Goal: Transaction & Acquisition: Purchase product/service

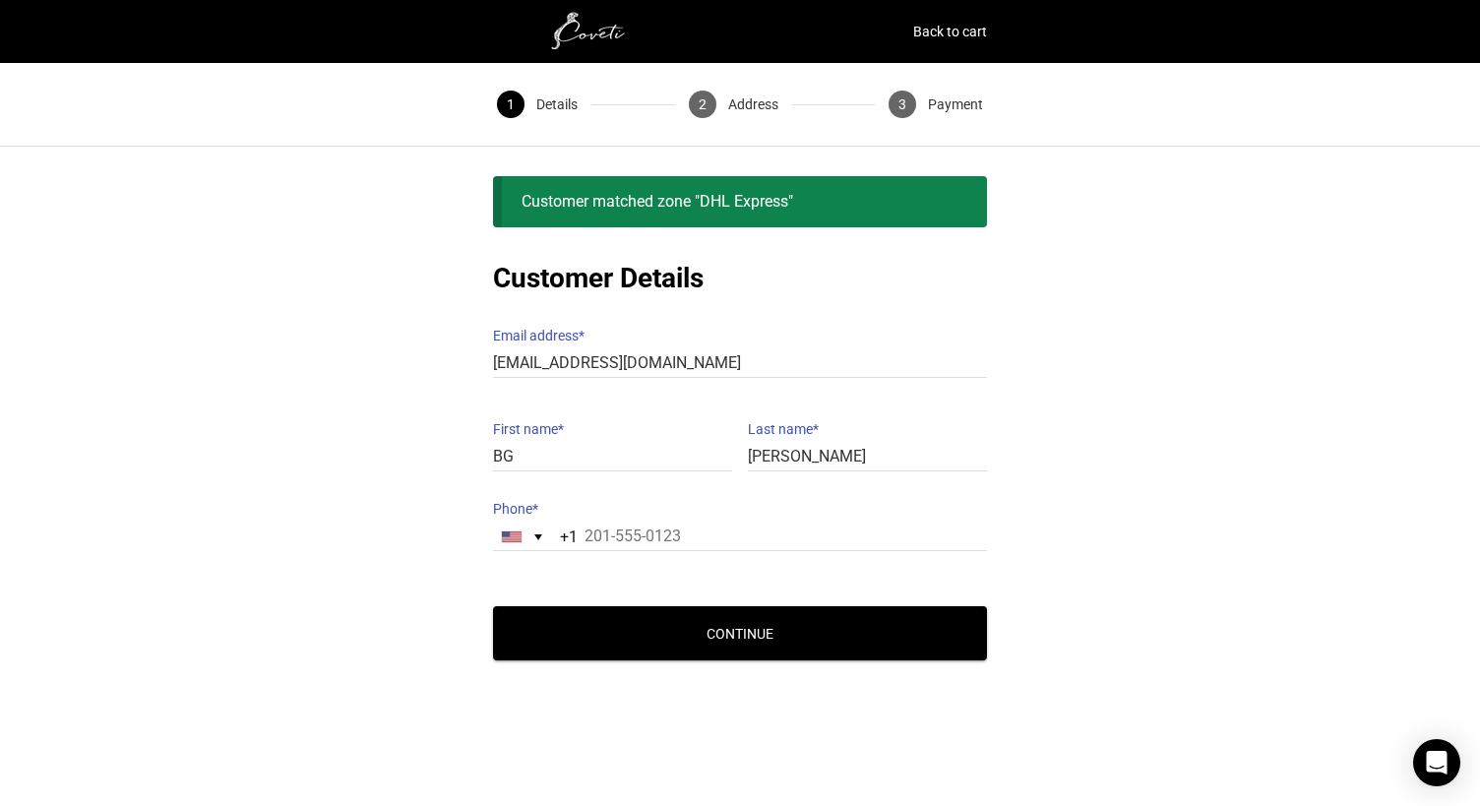
click at [1106, 328] on div "Customer Details Email address * [EMAIL_ADDRESS][DOMAIN_NAME] Email address is …" at bounding box center [740, 460] width 1480 height 402
click at [738, 322] on label "Email address *" at bounding box center [740, 336] width 494 height 28
click at [738, 349] on input "[EMAIL_ADDRESS][DOMAIN_NAME]" at bounding box center [740, 363] width 494 height 29
click at [694, 524] on input "Phone *" at bounding box center [740, 537] width 494 height 29
click at [495, 524] on div "[GEOGRAPHIC_DATA] +1" at bounding box center [527, 537] width 66 height 27
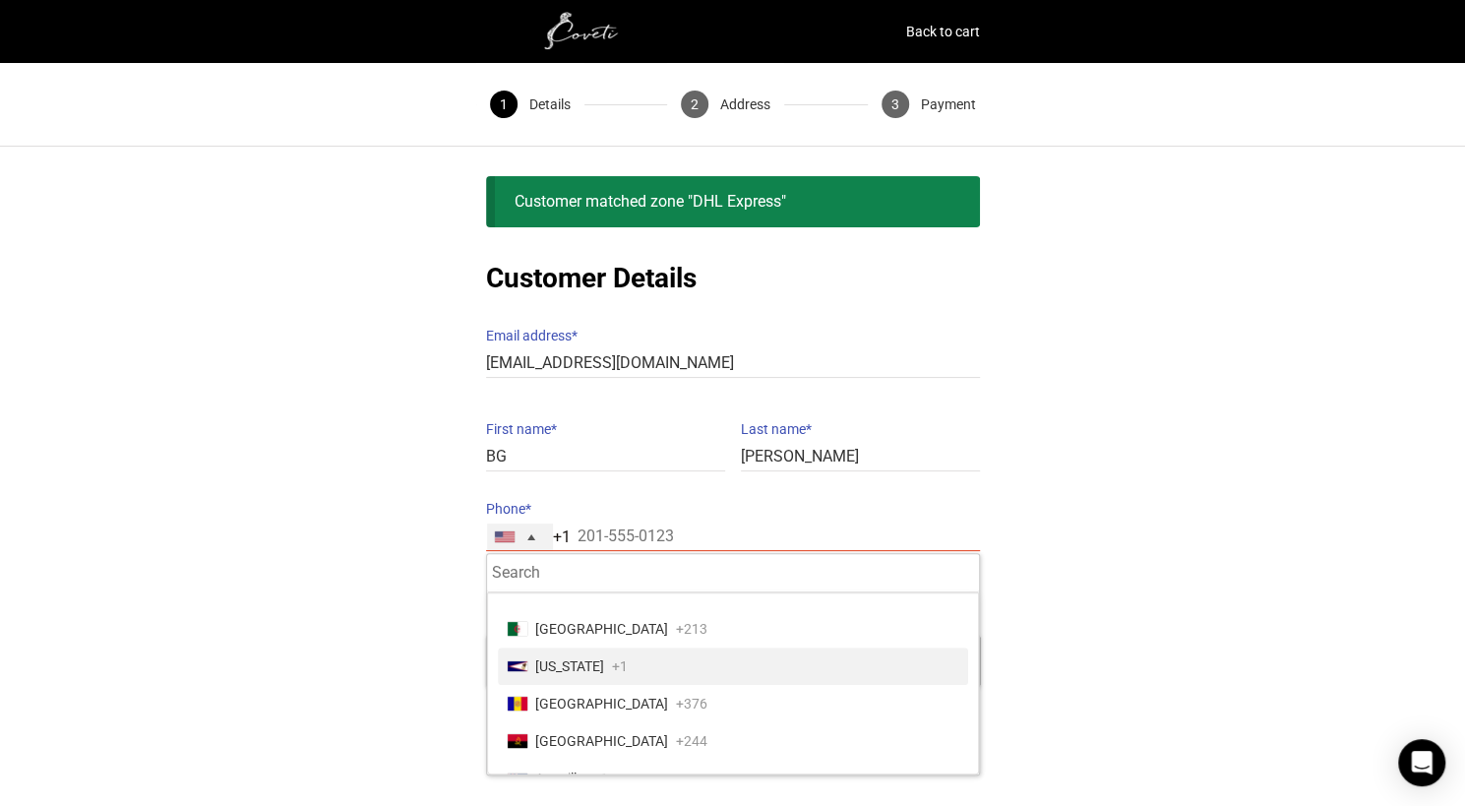
scroll to position [98, 0]
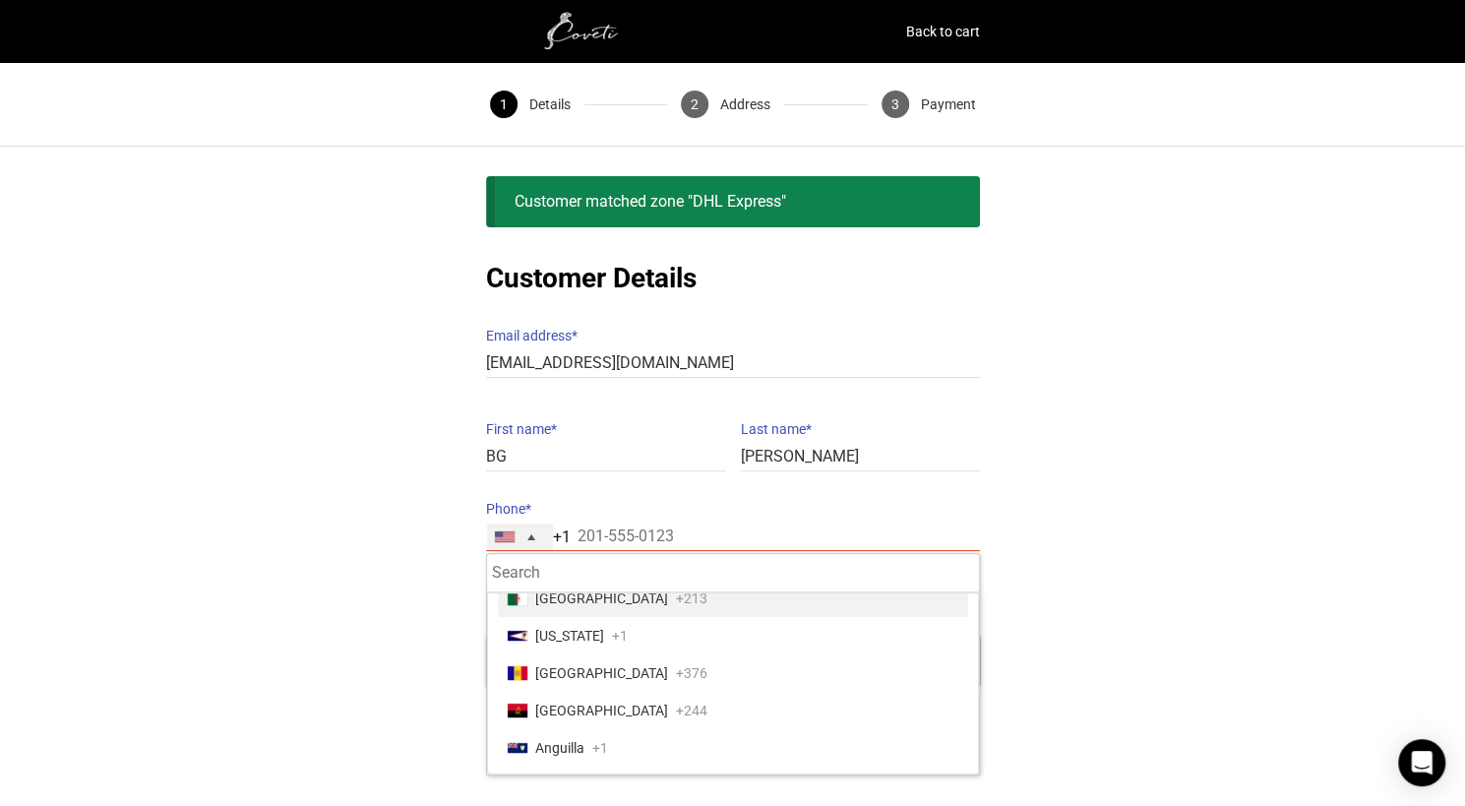
click at [555, 567] on input "Search" at bounding box center [733, 573] width 492 height 38
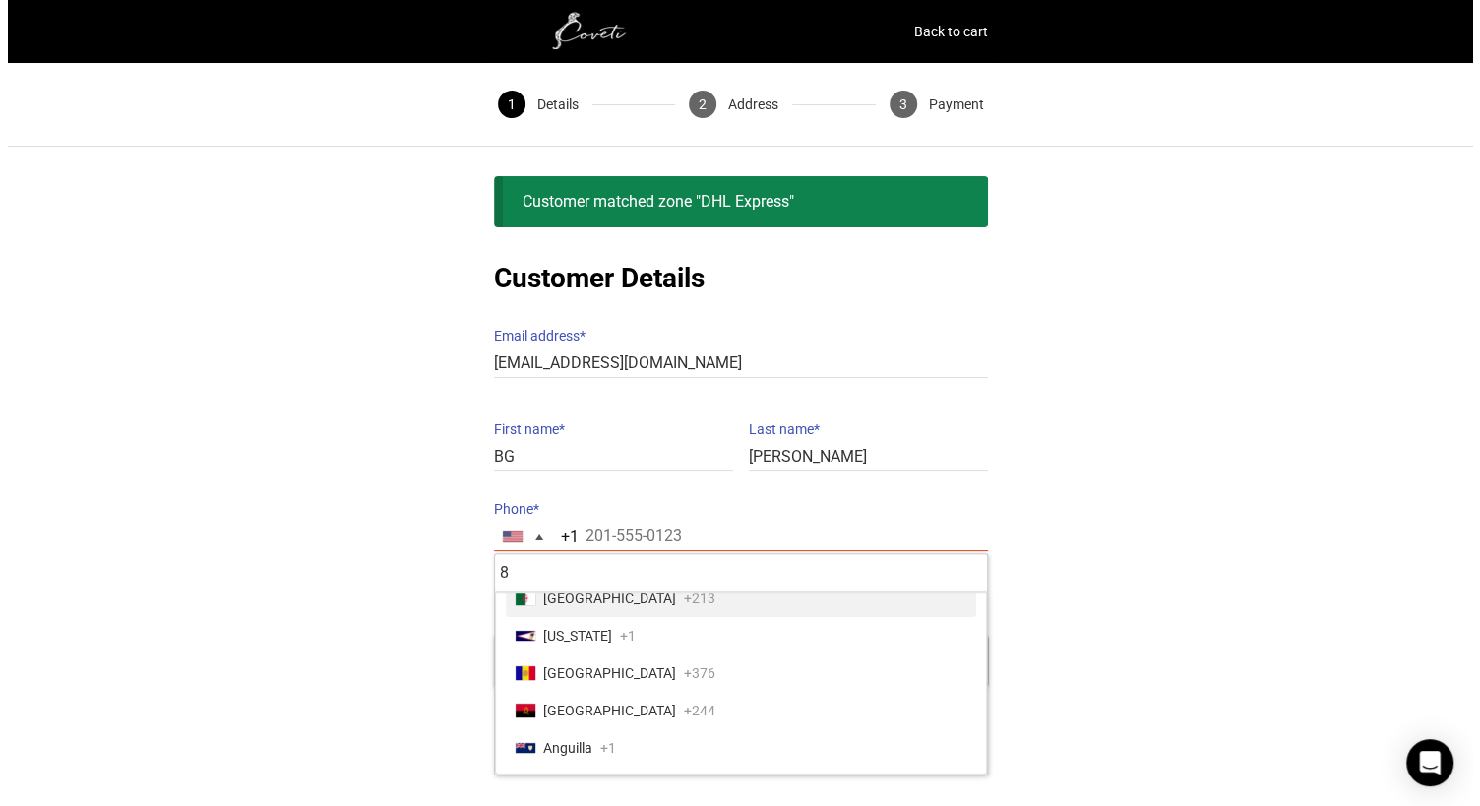
scroll to position [0, 0]
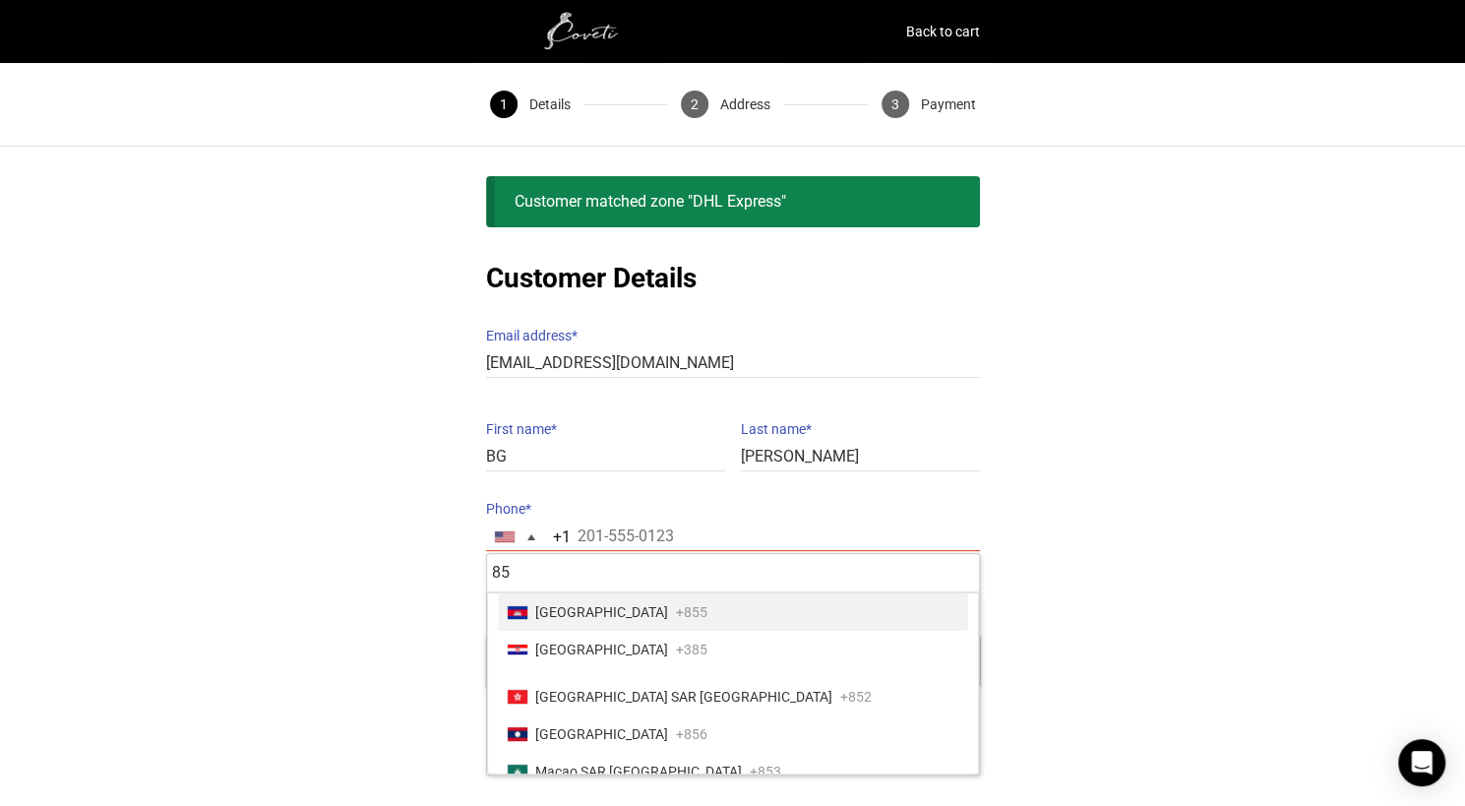
type input "852"
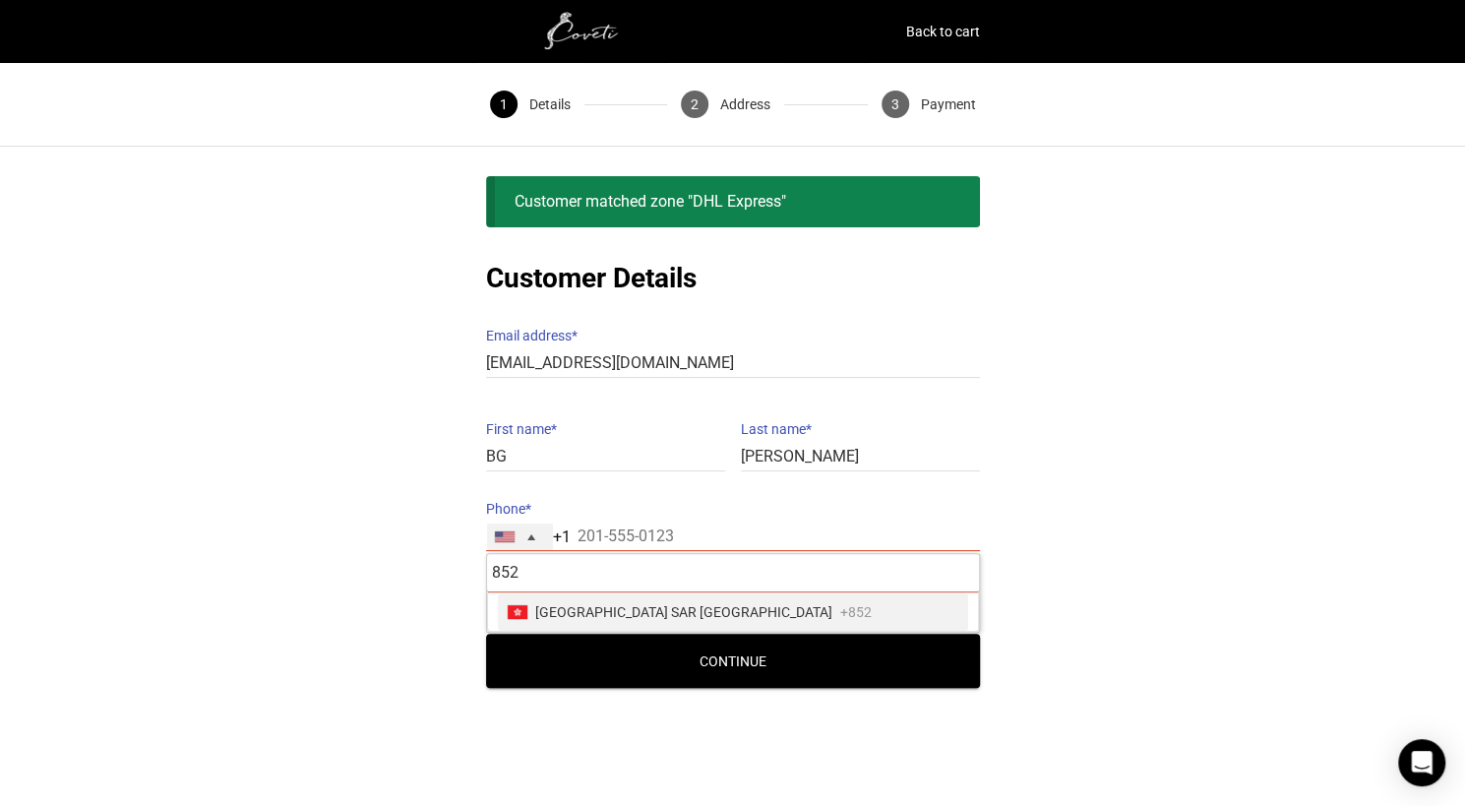
click at [840, 598] on span "+852" at bounding box center [855, 612] width 31 height 28
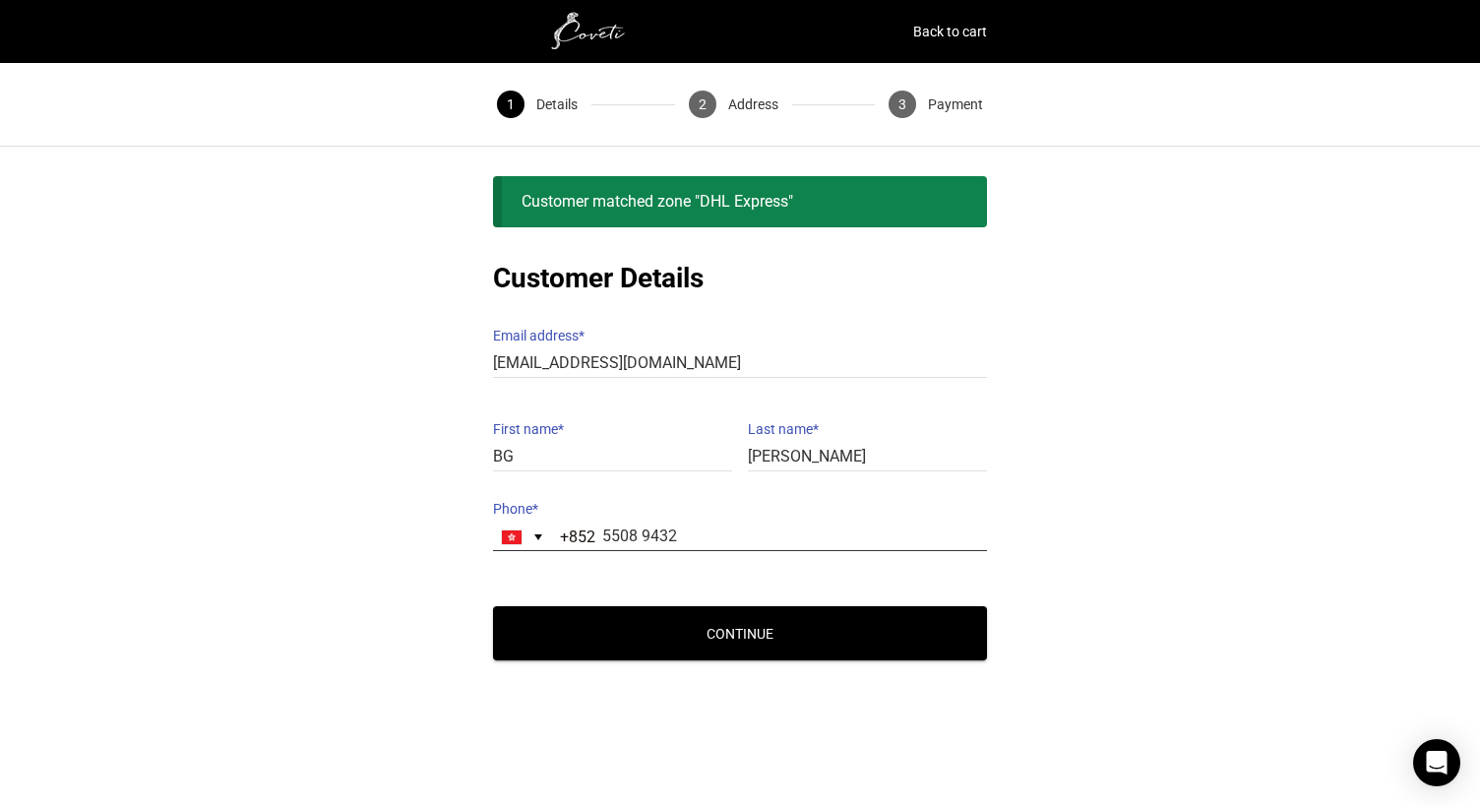
type input "5508 9432"
click at [493, 606] on button "Continue" at bounding box center [740, 633] width 494 height 54
